Goal: Check status

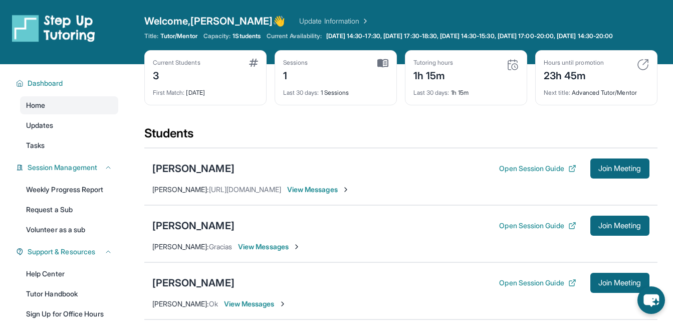
click at [473, 97] on div "Last 30 days : 1h 15m" at bounding box center [465, 90] width 105 height 14
click at [503, 78] on div "Tutoring hours 1h 15m" at bounding box center [465, 71] width 105 height 24
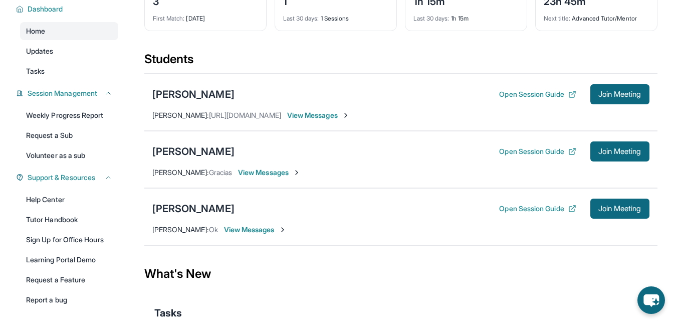
scroll to position [74, 0]
click at [200, 102] on div "[PERSON_NAME]" at bounding box center [193, 95] width 82 height 14
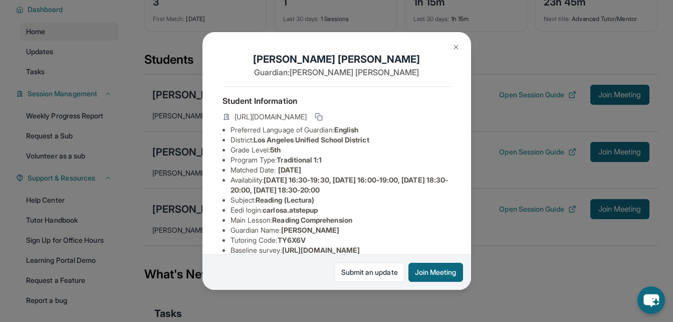
click at [296, 190] on span "[DATE] 16:30-19:30, [DATE] 16:00-19:00, [DATE] 18:30-20:00, [DATE] 18:30-20:00" at bounding box center [339, 184] width 218 height 19
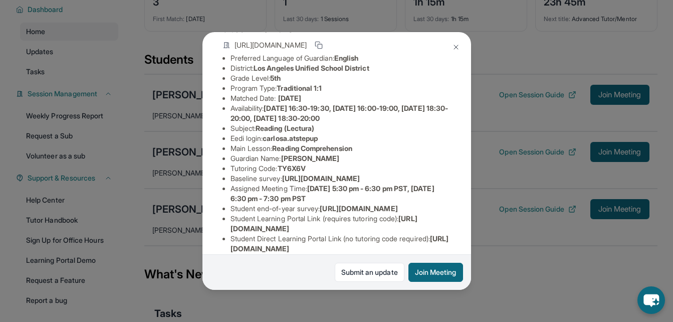
scroll to position [72, 0]
click at [457, 47] on img at bounding box center [456, 47] width 8 height 8
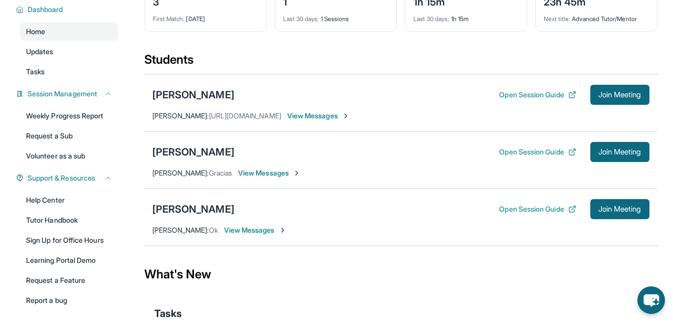
scroll to position [0, 0]
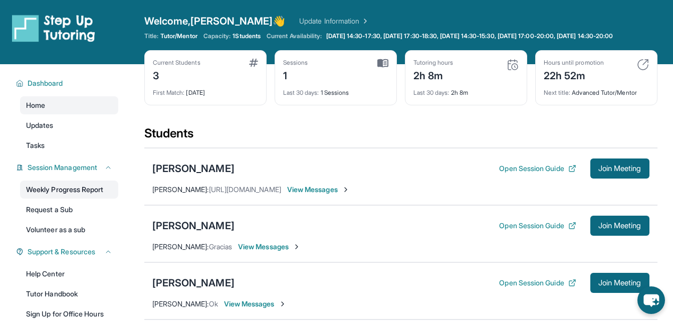
click at [46, 198] on link "Weekly Progress Report" at bounding box center [69, 189] width 98 height 18
